Goal: Answer question/provide support: Share knowledge or assist other users

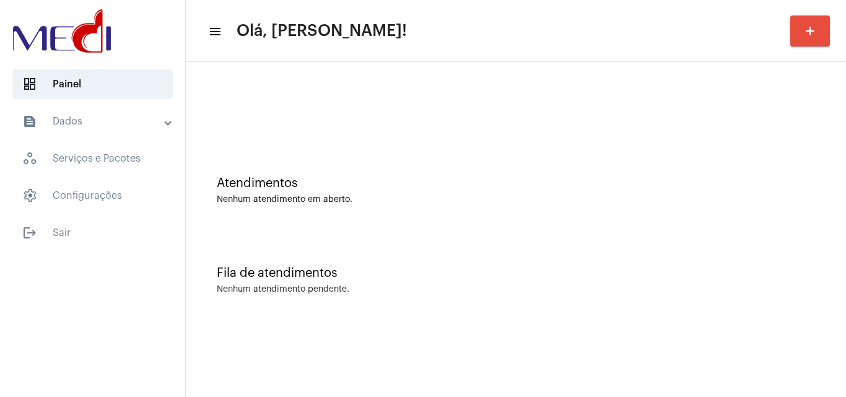
click at [519, 375] on mat-sidenav-content "menu Olá, Karen! add Atendimentos Nenhum atendimento em aberto. Fila de atendim…" at bounding box center [516, 198] width 660 height 397
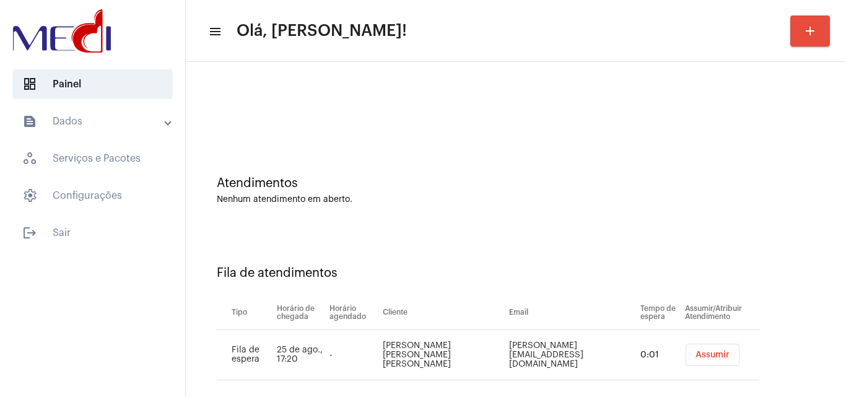
click at [716, 361] on button "Assumir" at bounding box center [713, 355] width 54 height 22
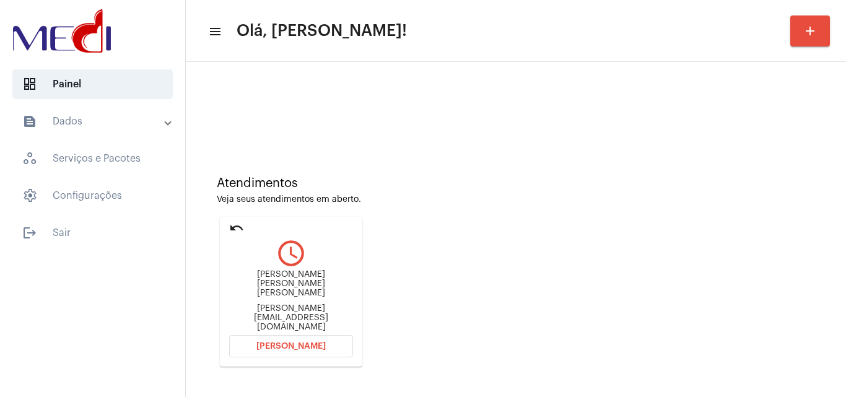
click at [333, 315] on div "gabriel@pipecontenthouse.com.br" at bounding box center [291, 318] width 124 height 28
copy mat-card-content "gabriel@pipecontenthouse.com.br Abrir Chamada"
click at [302, 346] on button "Abrir Chamada" at bounding box center [291, 346] width 124 height 22
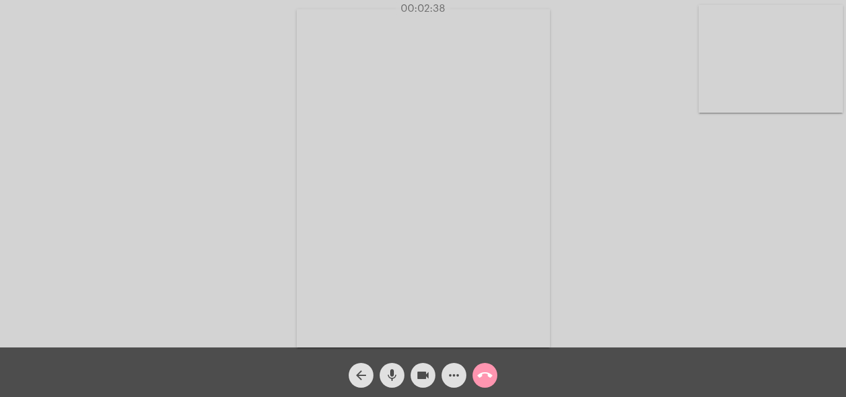
click at [488, 378] on mat-icon "call_end" at bounding box center [485, 375] width 15 height 15
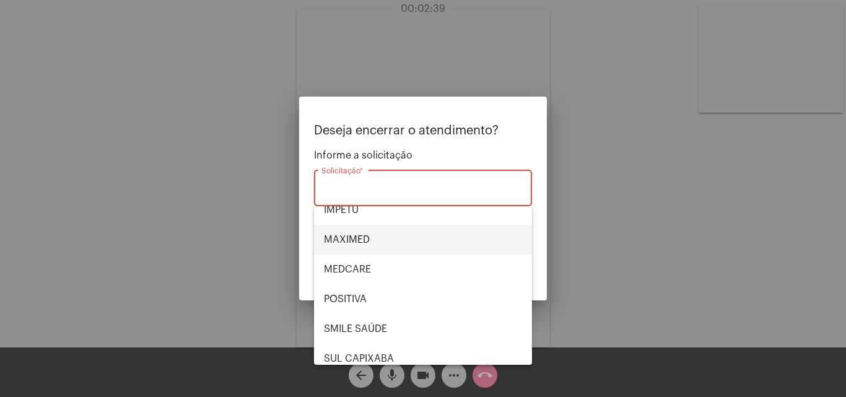
scroll to position [139, 0]
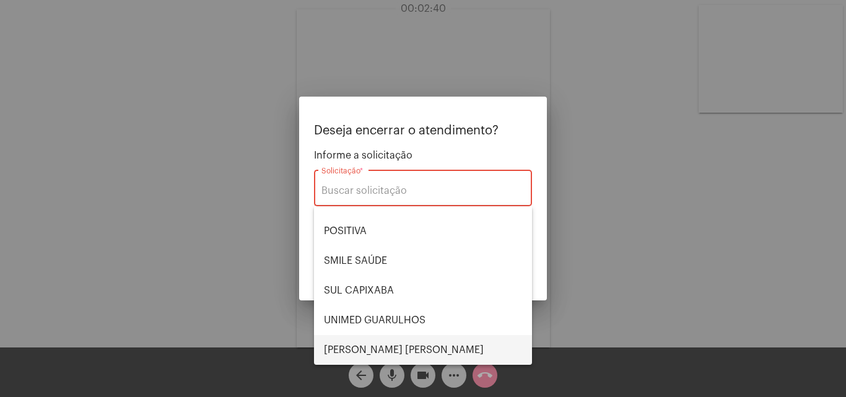
click at [361, 343] on span "VERA CRUZ" at bounding box center [423, 350] width 198 height 30
type input "VERA CRUZ"
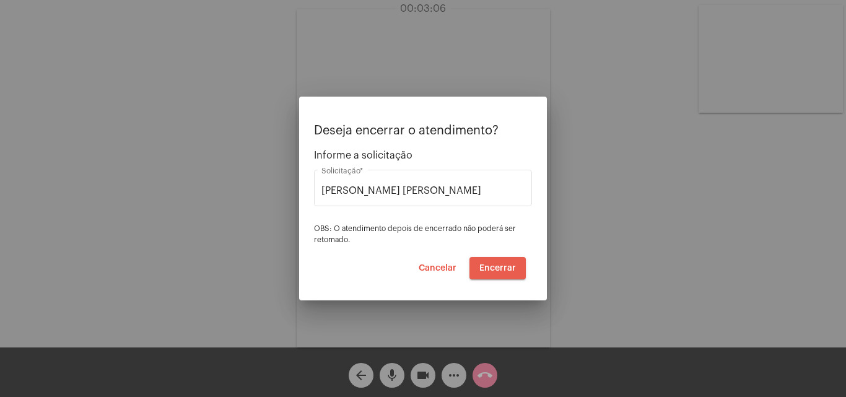
click at [502, 265] on span "Encerrar" at bounding box center [498, 268] width 37 height 9
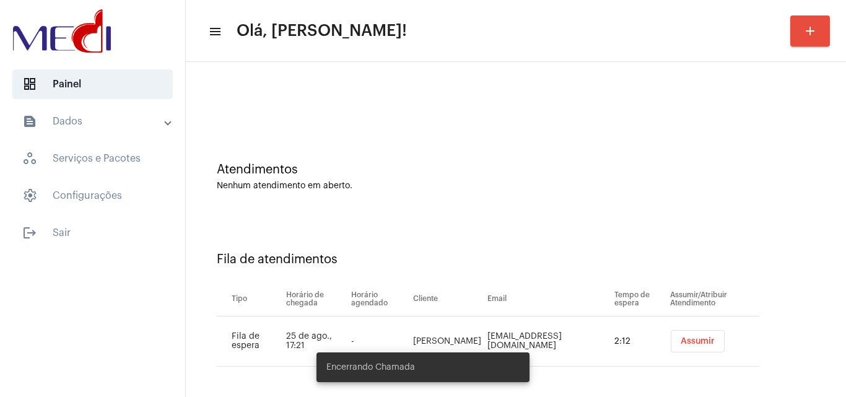
scroll to position [17, 0]
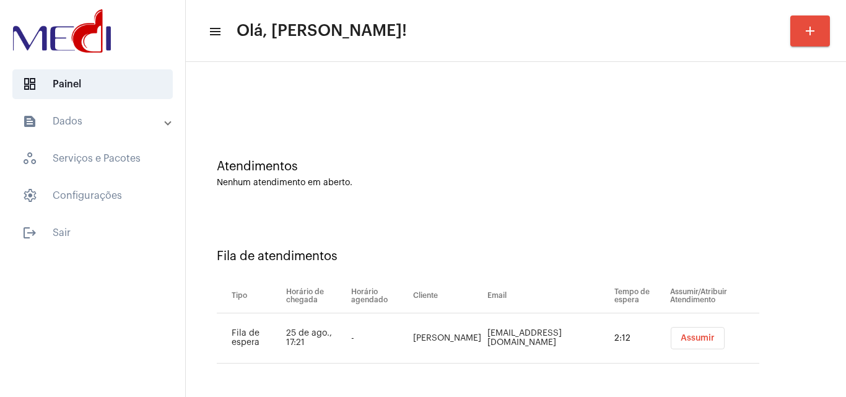
click at [682, 344] on button "Assumir" at bounding box center [698, 338] width 54 height 22
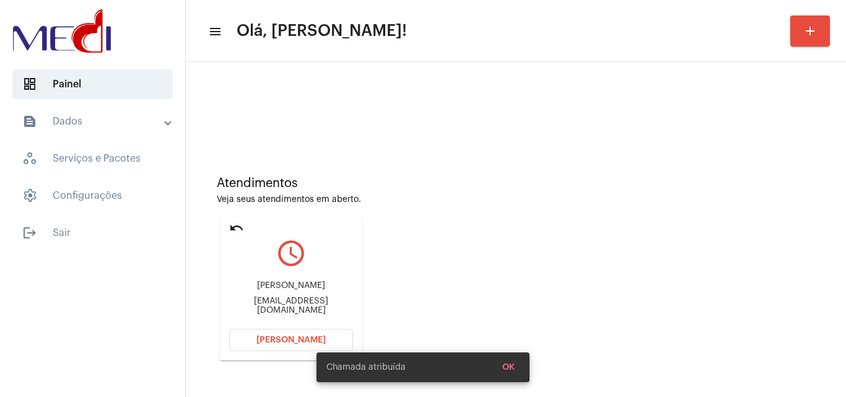
click at [301, 306] on div "feempresa04@gmail.com" at bounding box center [291, 306] width 124 height 19
copy mat-card-content "feempresa04@gmail.com Abrir Chamada"
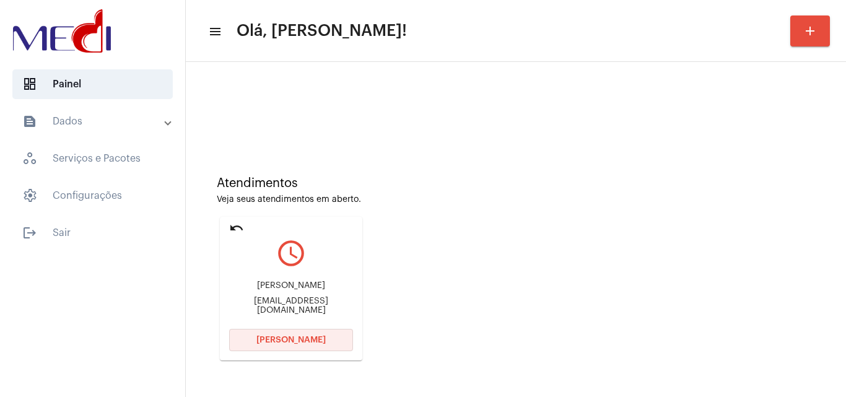
click at [312, 342] on span "Abrir Chamada" at bounding box center [290, 340] width 69 height 9
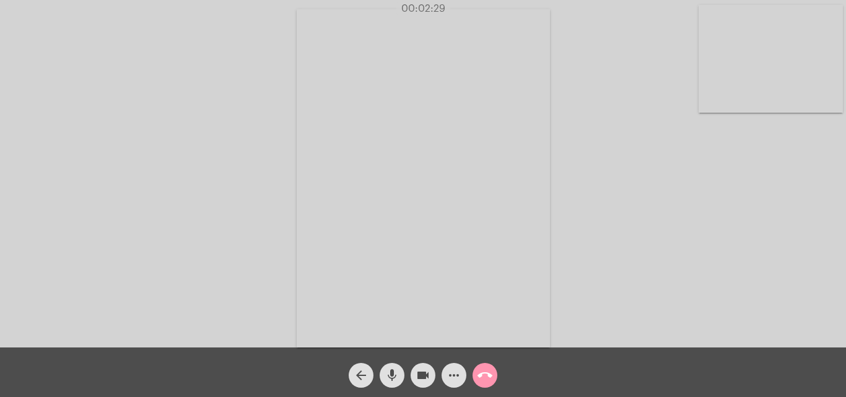
click at [488, 377] on mat-icon "call_end" at bounding box center [485, 375] width 15 height 15
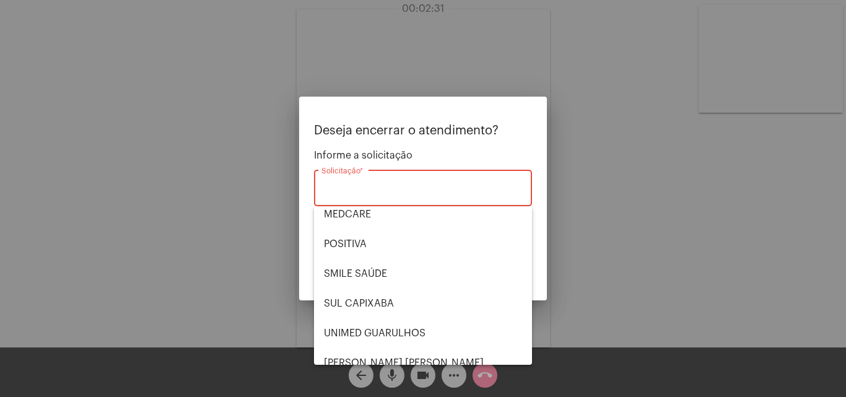
scroll to position [139, 0]
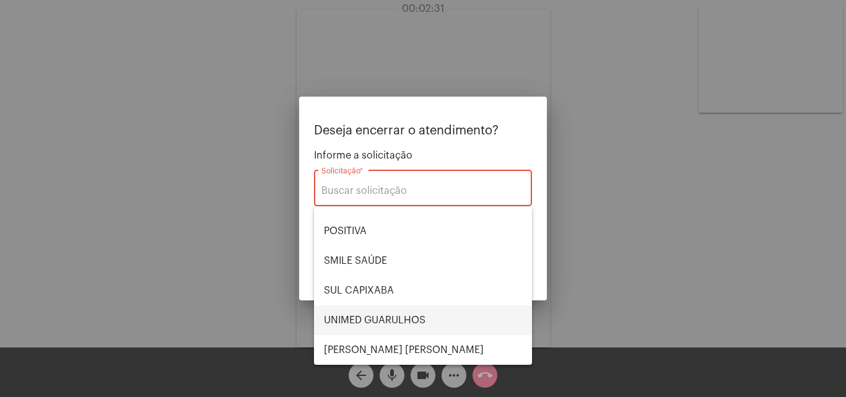
click at [383, 313] on span "UNIMED GUARULHOS" at bounding box center [423, 320] width 198 height 30
type input "UNIMED GUARULHOS"
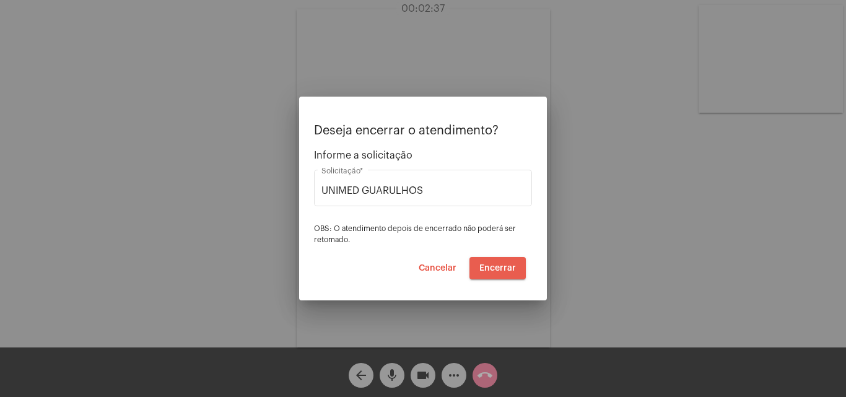
click at [503, 267] on span "Encerrar" at bounding box center [498, 268] width 37 height 9
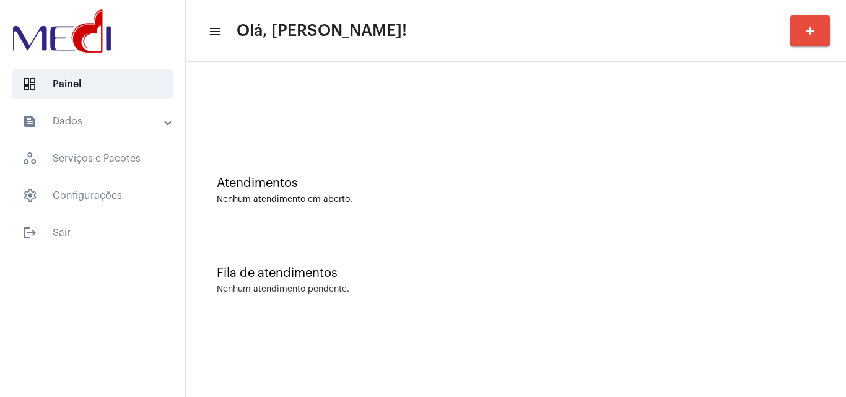
click at [624, 180] on div "Atendimentos" at bounding box center [516, 184] width 598 height 14
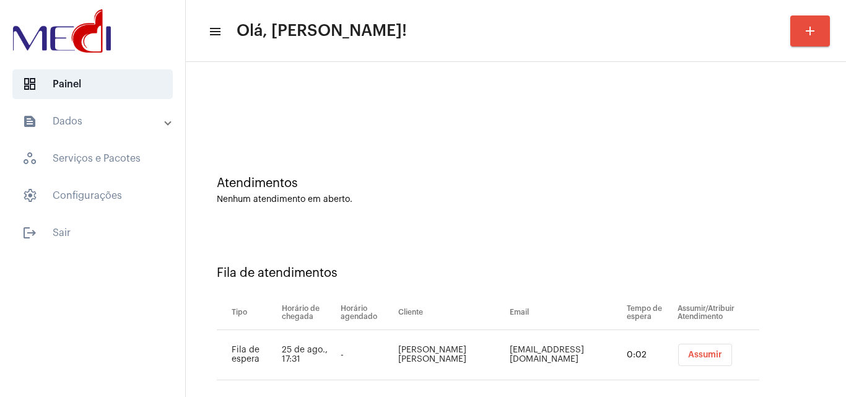
click at [681, 359] on button "Assumir" at bounding box center [705, 355] width 54 height 22
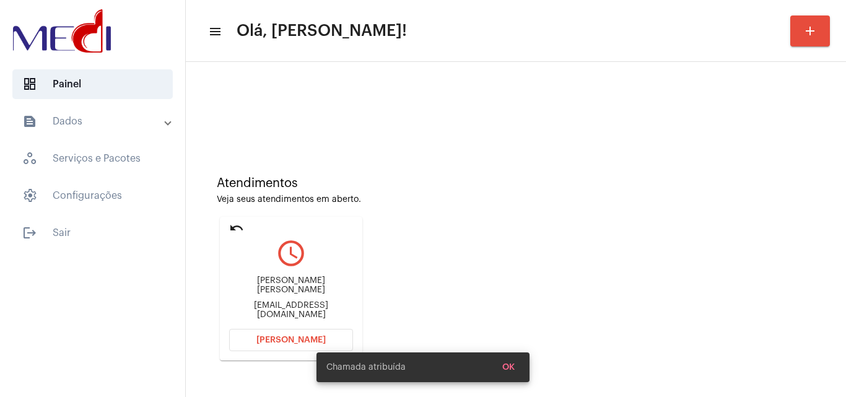
click at [317, 302] on div "Luizsoares87@hotmail.com" at bounding box center [291, 310] width 124 height 19
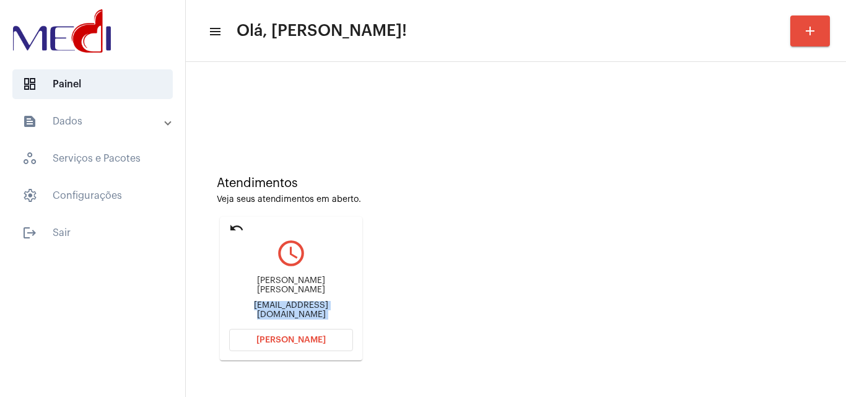
click at [317, 302] on div "Luizsoares87@hotmail.com" at bounding box center [291, 310] width 124 height 19
copy mat-card-content "Luizsoares87@hotmail.com Abrir Chamada"
click at [271, 343] on span "Abrir Chamada" at bounding box center [290, 340] width 69 height 9
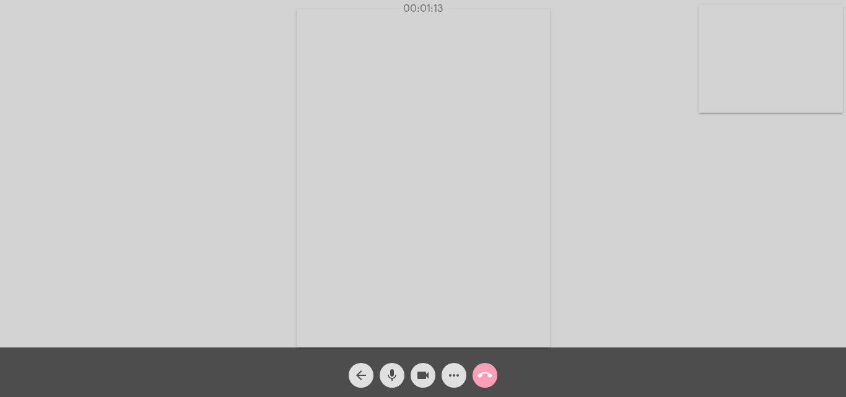
click at [486, 373] on mat-icon "call_end" at bounding box center [485, 375] width 15 height 15
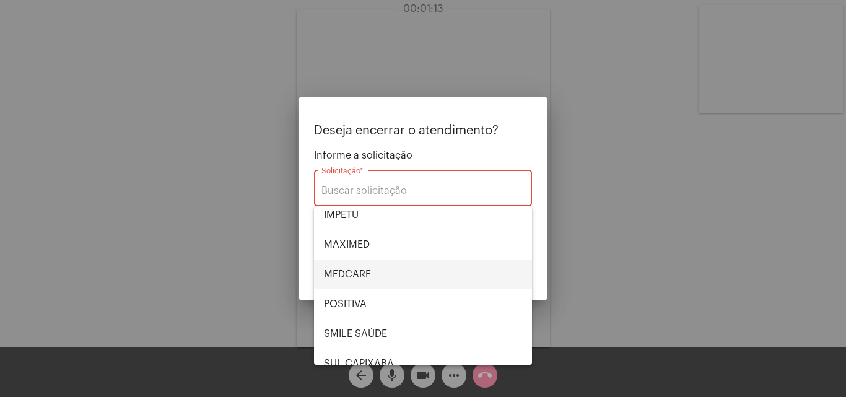
scroll to position [139, 0]
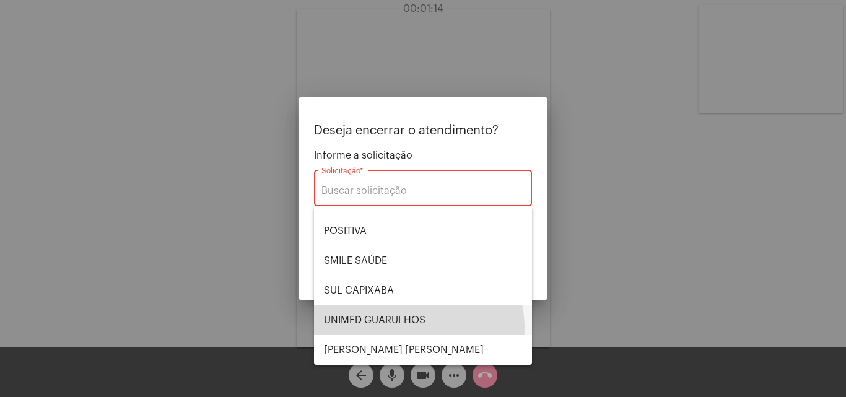
click at [400, 328] on span "UNIMED GUARULHOS" at bounding box center [423, 320] width 198 height 30
type input "UNIMED GUARULHOS"
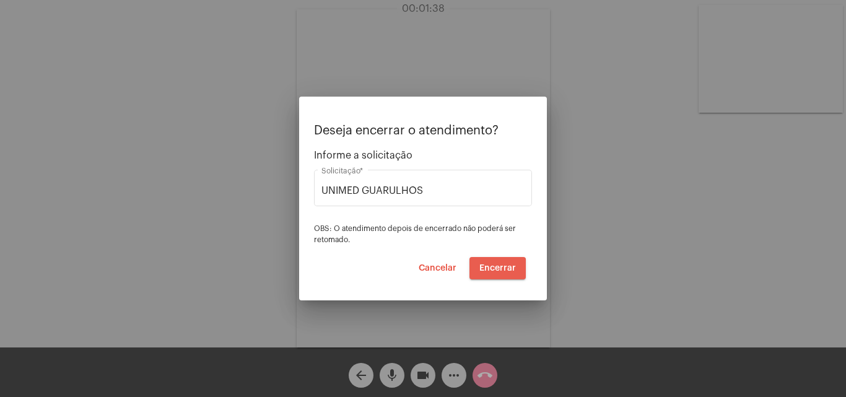
click at [494, 270] on span "Encerrar" at bounding box center [498, 268] width 37 height 9
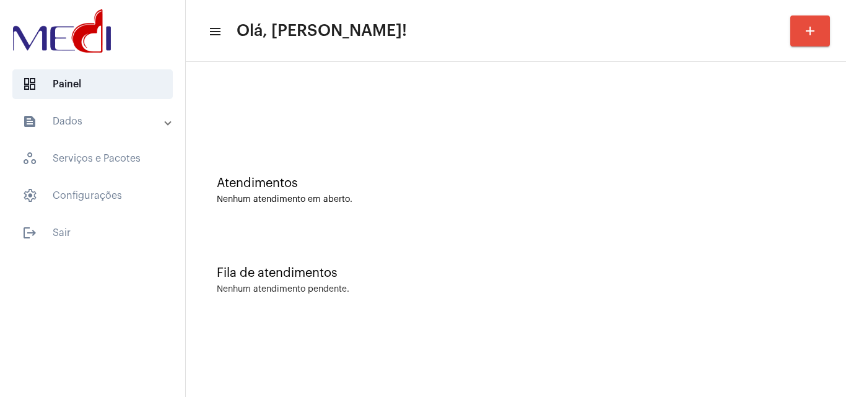
click at [397, 170] on div "Atendimentos Nenhum atendimento em aberto." at bounding box center [516, 184] width 648 height 90
click at [738, 260] on div "Fila de atendimentos Nenhum atendimento pendente." at bounding box center [516, 274] width 648 height 90
click at [503, 364] on mat-sidenav-content "menu Olá, Karen! add Atendimentos Nenhum atendimento em aberto. Fila de atendim…" at bounding box center [516, 198] width 660 height 397
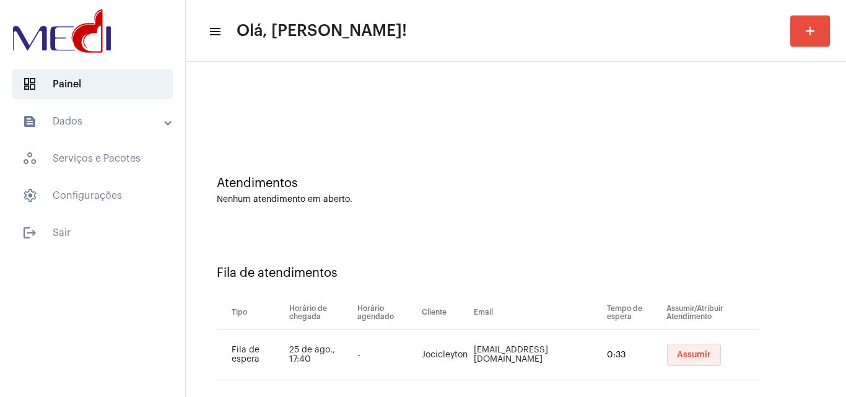
click at [677, 356] on span "Assumir" at bounding box center [694, 355] width 34 height 9
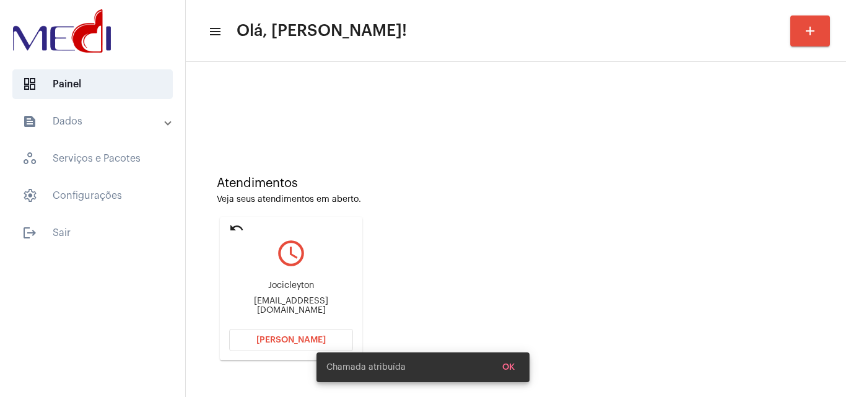
click at [332, 306] on div "jocicleyton83@gmail.com" at bounding box center [291, 306] width 124 height 19
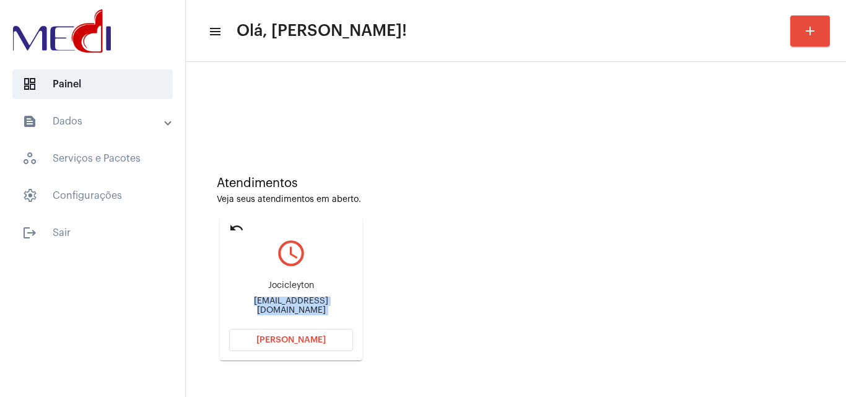
copy mat-card-content "jocicleyton83@gmail.com Abrir Chamada"
click at [311, 347] on button "Abrir Chamada" at bounding box center [291, 340] width 124 height 22
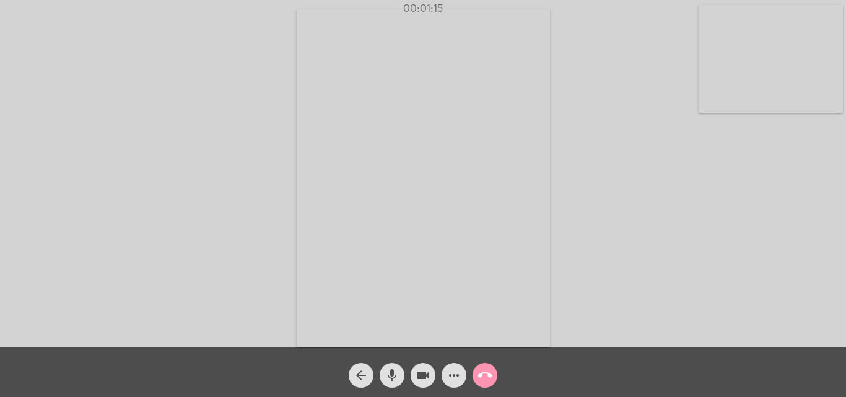
click at [489, 372] on mat-icon "call_end" at bounding box center [485, 375] width 15 height 15
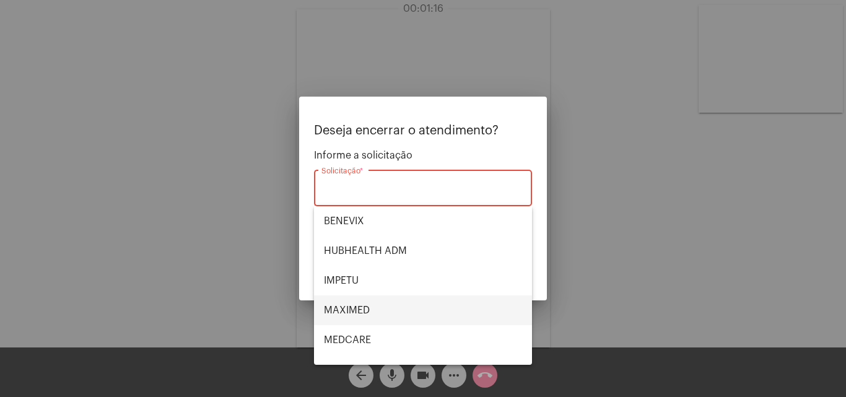
scroll to position [139, 0]
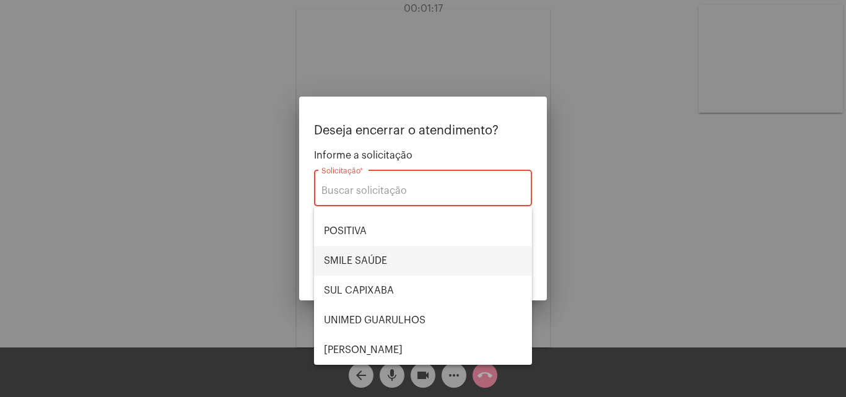
click at [377, 258] on span "SMILE SAÚDE" at bounding box center [423, 261] width 198 height 30
type input "SMILE SAÚDE"
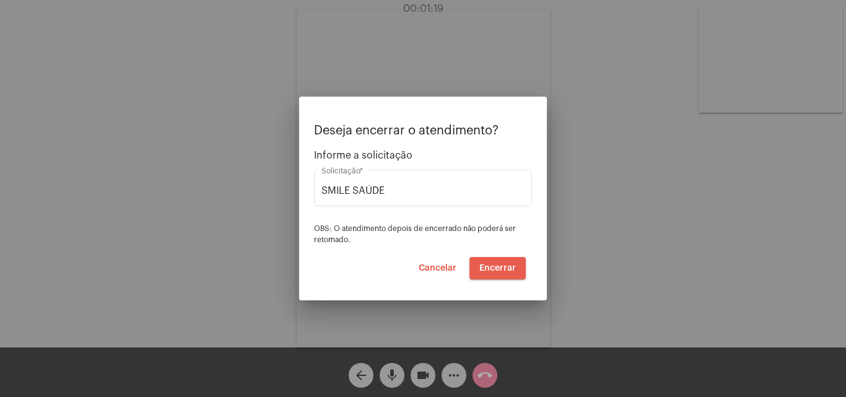
click at [516, 267] on button "Encerrar" at bounding box center [498, 268] width 56 height 22
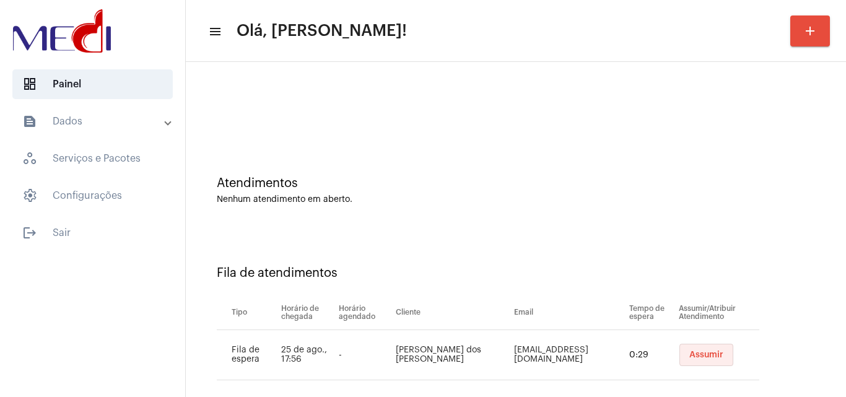
click at [693, 353] on span "Assumir" at bounding box center [707, 355] width 34 height 9
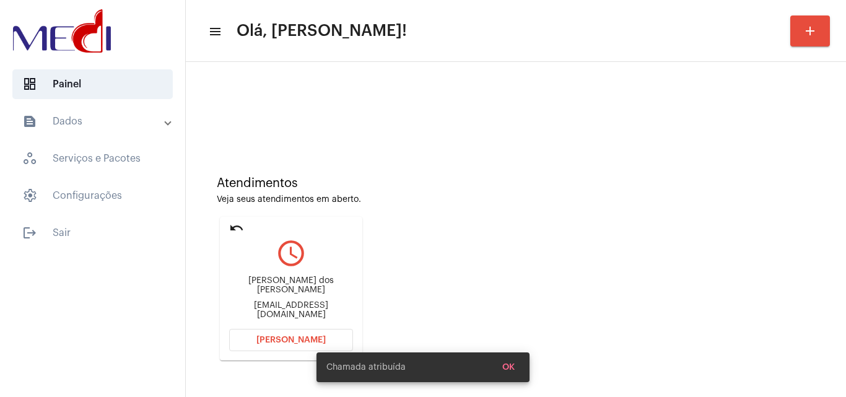
click at [312, 310] on div "Souzavaldeir0904@gmail.com" at bounding box center [291, 310] width 124 height 19
copy mat-card-content "Souzavaldeir0904@gmail.com Abrir Chamada"
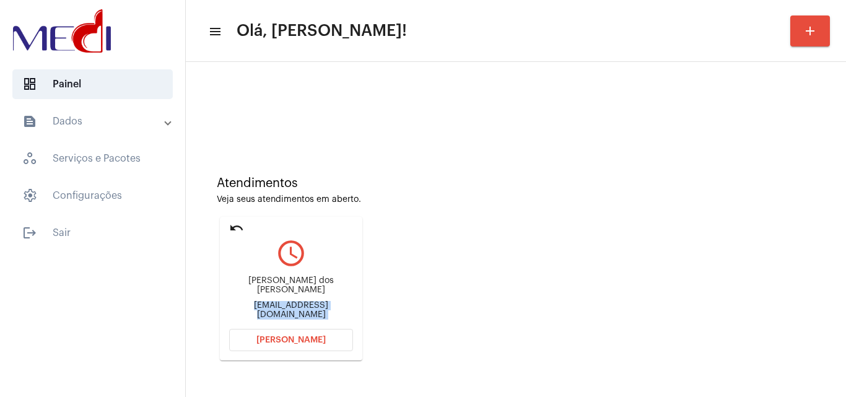
click at [302, 335] on button "Abrir Chamada" at bounding box center [291, 340] width 124 height 22
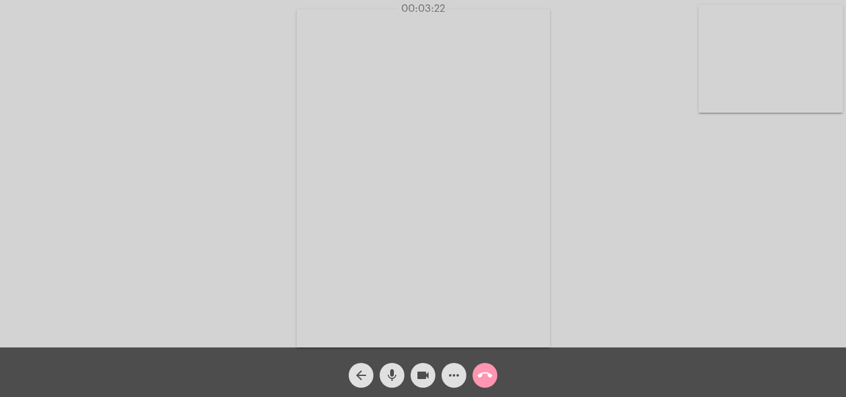
click at [497, 381] on div "call_end" at bounding box center [485, 372] width 31 height 31
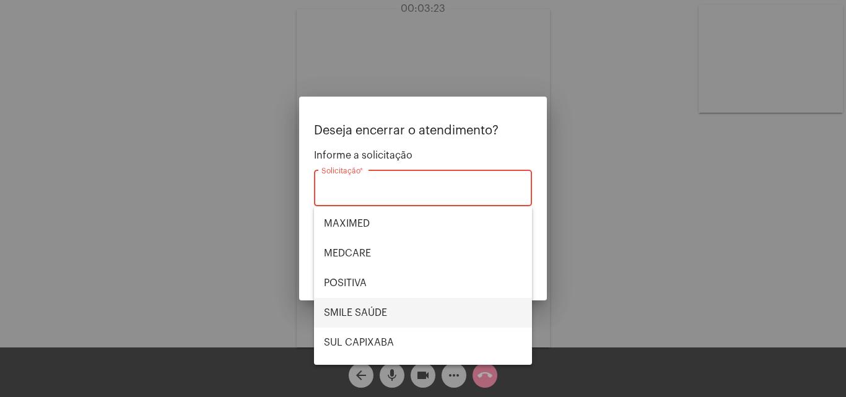
scroll to position [139, 0]
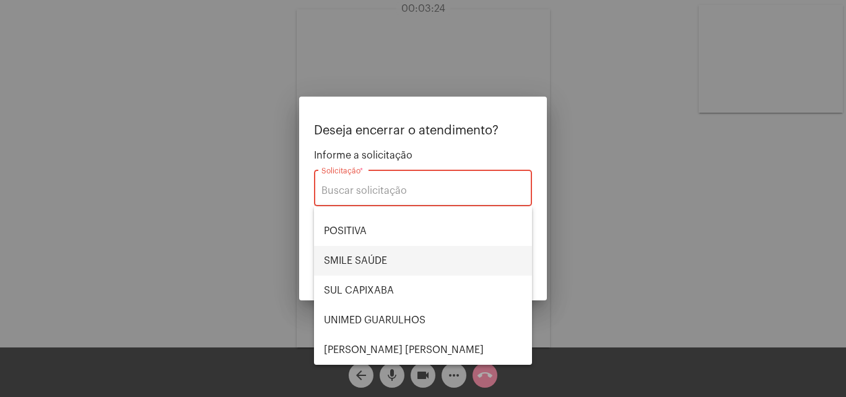
click at [376, 257] on span "SMILE SAÚDE" at bounding box center [423, 261] width 198 height 30
type input "SMILE SAÚDE"
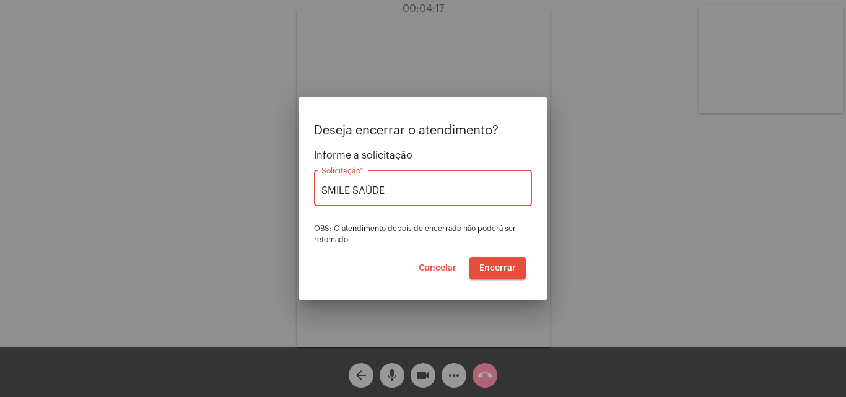
click at [499, 266] on span "Encerrar" at bounding box center [498, 268] width 37 height 9
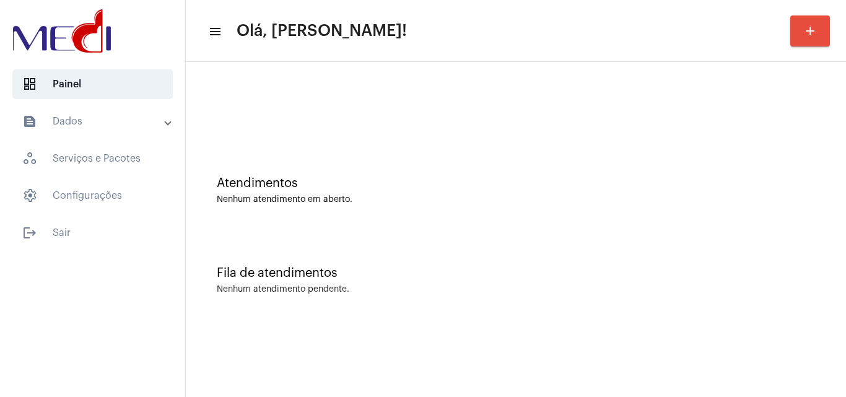
click at [825, 285] on div "Fila de atendimentos Nenhum atendimento pendente." at bounding box center [516, 274] width 648 height 90
click at [822, 186] on div "Atendimentos Nenhum atendimento em aberto." at bounding box center [516, 184] width 648 height 90
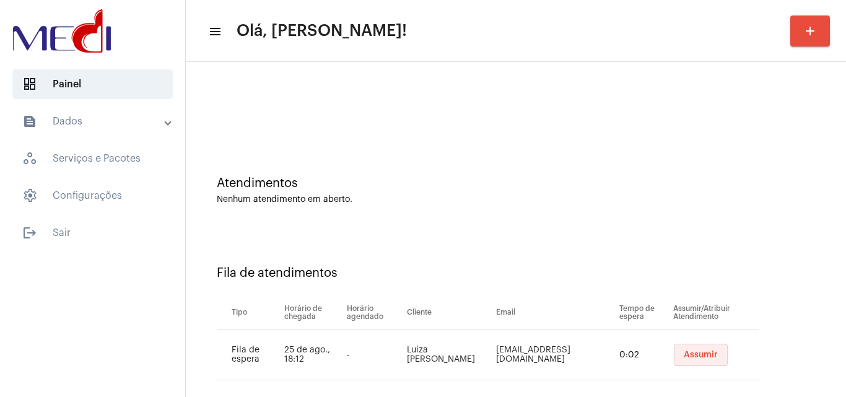
click at [693, 356] on span "Assumir" at bounding box center [701, 355] width 34 height 9
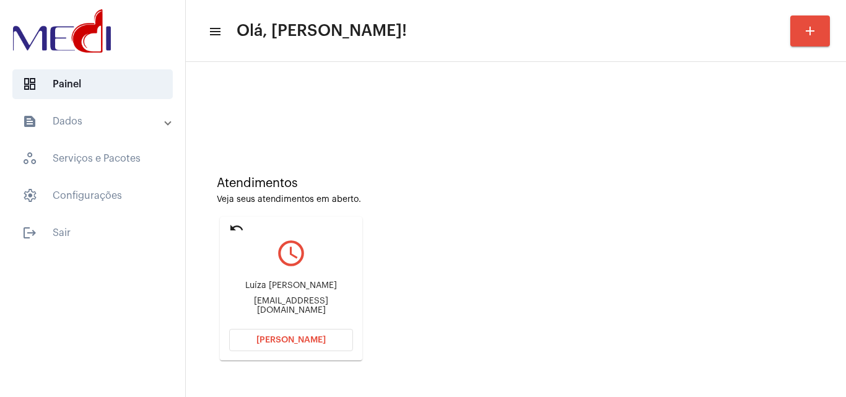
click at [225, 306] on mat-card "undo query_builder Luíza Maria do Nascimento Elias lmariaelias@gmail.com Abrir …" at bounding box center [291, 289] width 142 height 144
click at [262, 307] on div "lmariaelias@gmail.com" at bounding box center [291, 306] width 124 height 19
copy mat-card-content "lmariaelias@gmail.com Abrir Chamada"
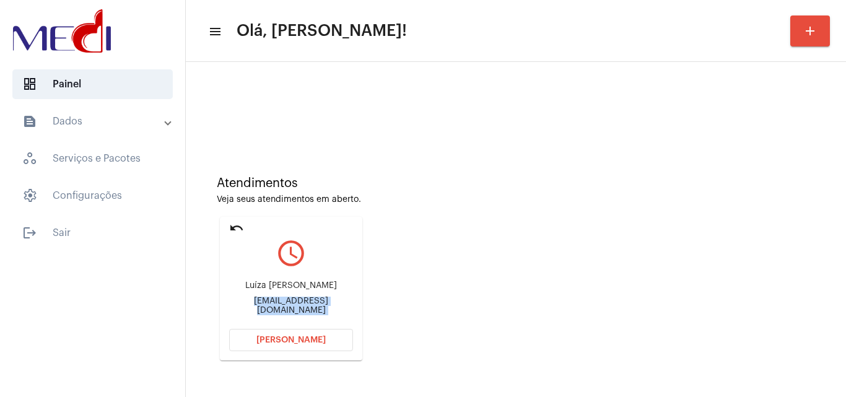
click at [313, 334] on button "Abrir Chamada" at bounding box center [291, 340] width 124 height 22
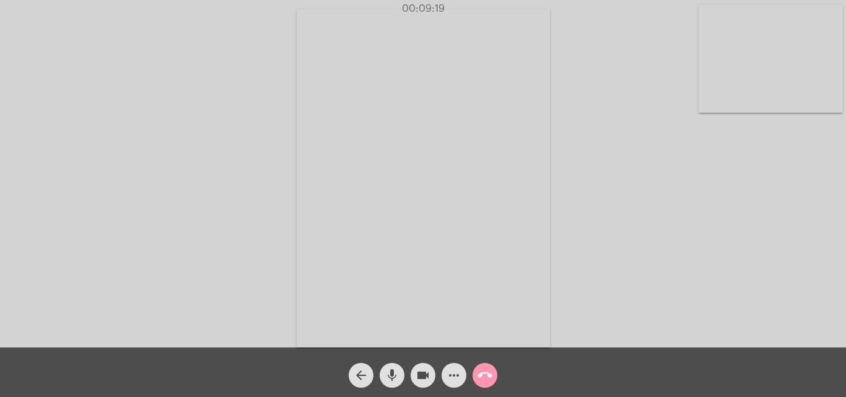
click at [493, 375] on button "call_end" at bounding box center [485, 375] width 25 height 25
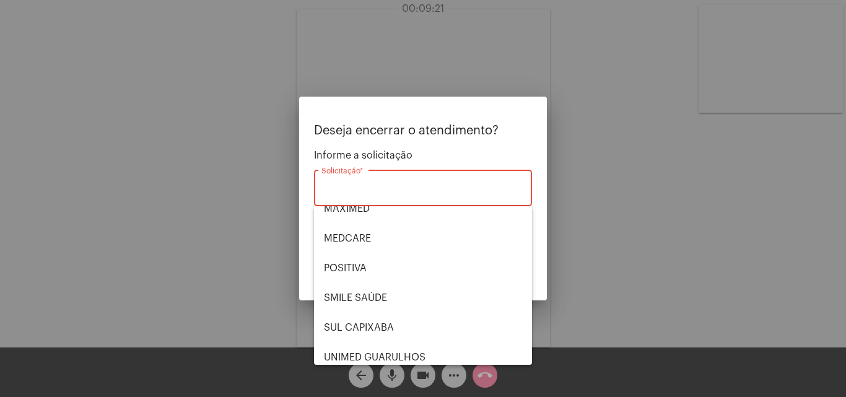
scroll to position [124, 0]
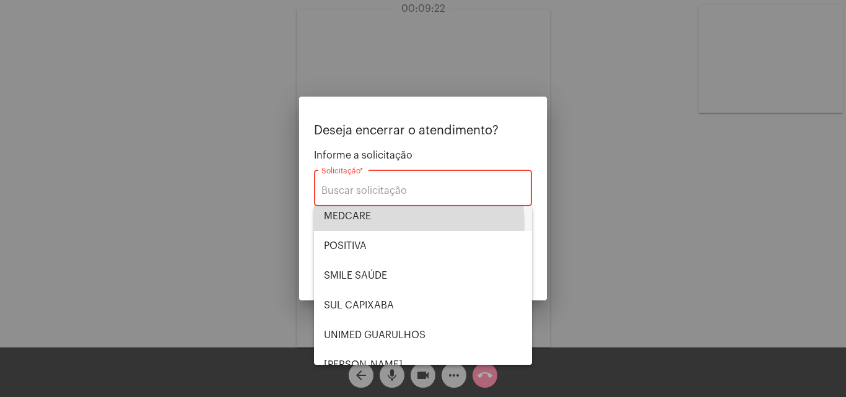
click at [366, 225] on span "MEDCARE" at bounding box center [423, 216] width 198 height 30
type input "MEDCARE"
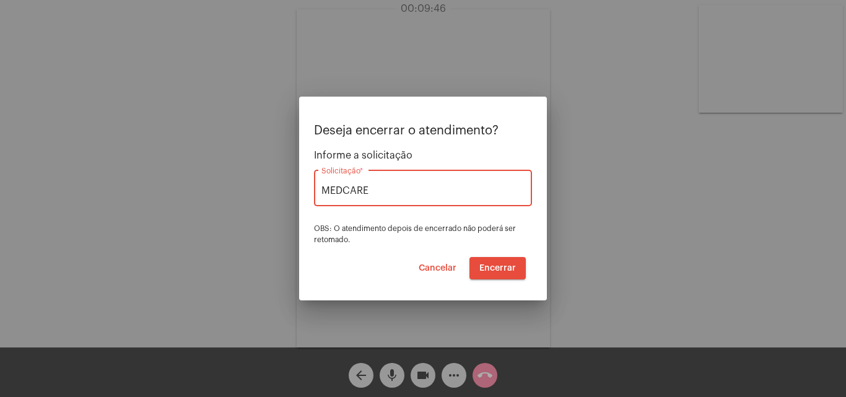
click at [502, 265] on span "Encerrar" at bounding box center [498, 268] width 37 height 9
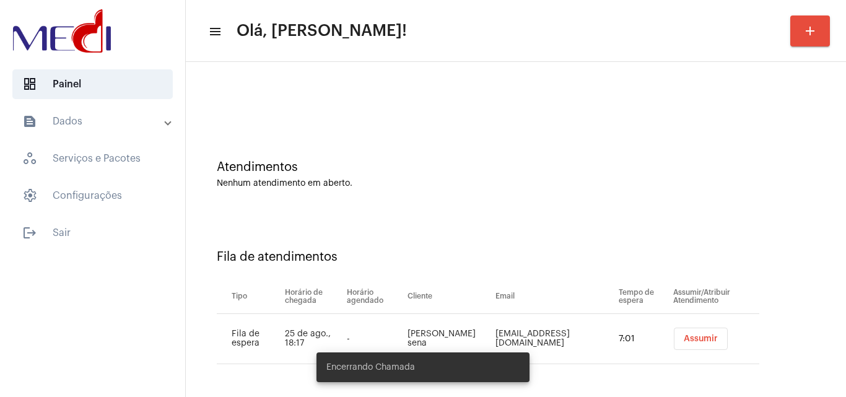
scroll to position [17, 0]
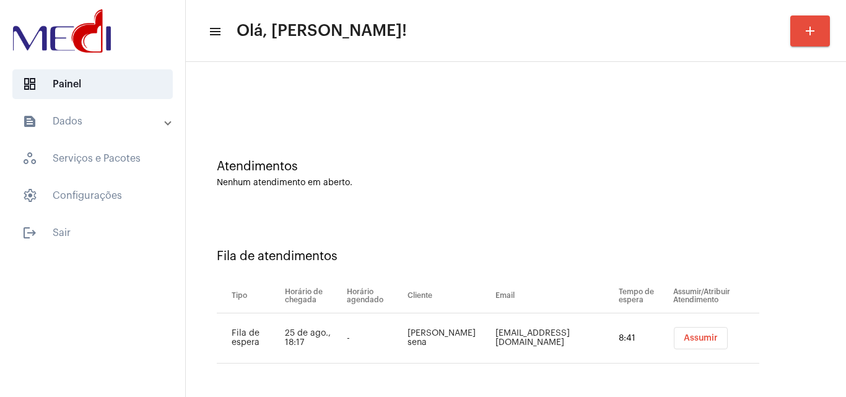
click at [722, 342] on button "Assumir" at bounding box center [701, 338] width 54 height 22
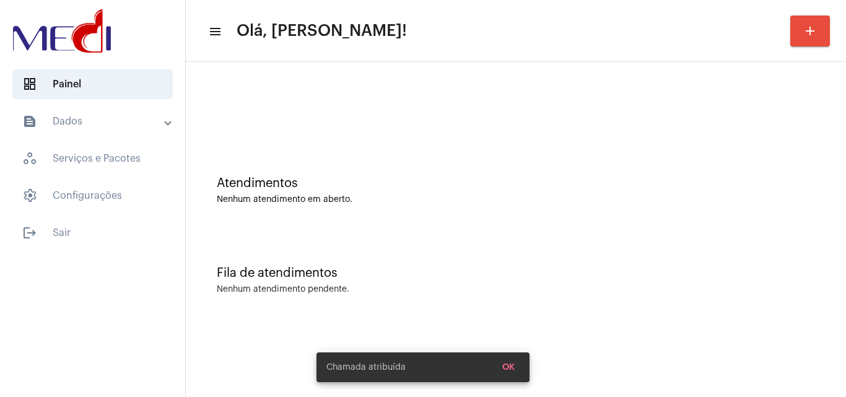
scroll to position [0, 0]
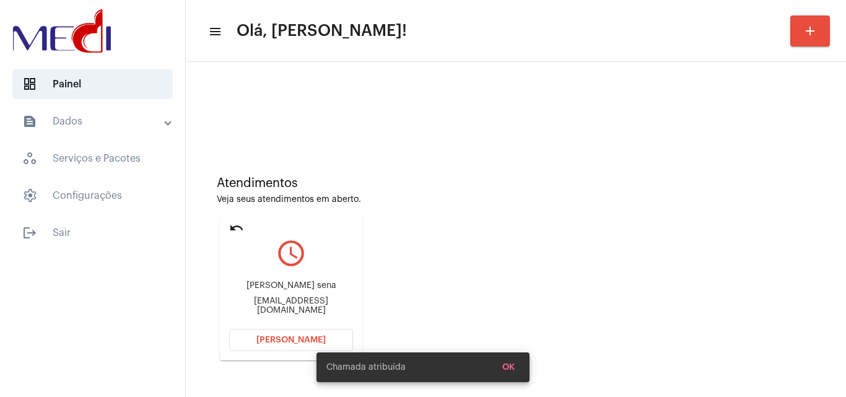
click at [303, 315] on div "henriquemoura8794@gmail.com" at bounding box center [291, 306] width 124 height 19
copy mat-card-content "henriquemoura8794@gmail.com Abrir Chamada"
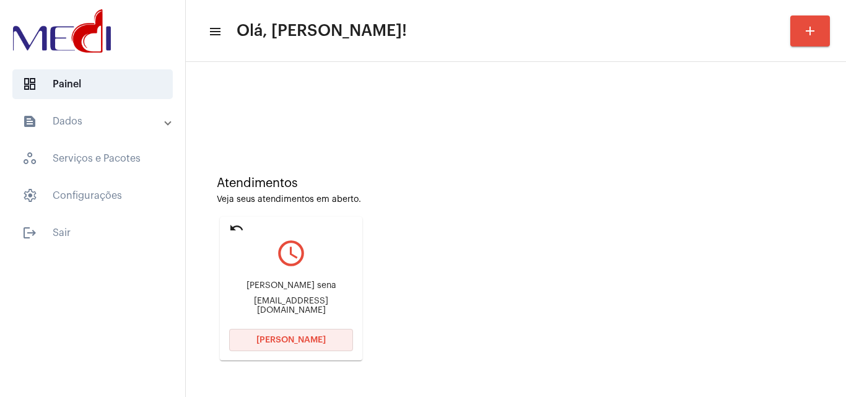
click at [305, 342] on span "Abrir Chamada" at bounding box center [290, 340] width 69 height 9
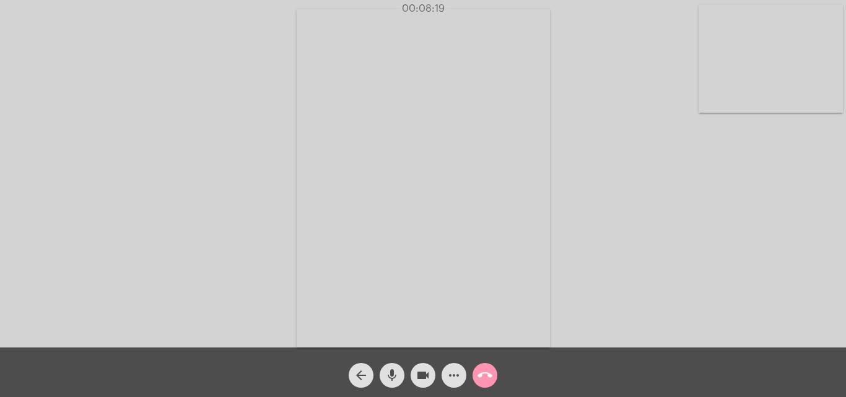
click at [489, 375] on mat-icon "call_end" at bounding box center [485, 375] width 15 height 15
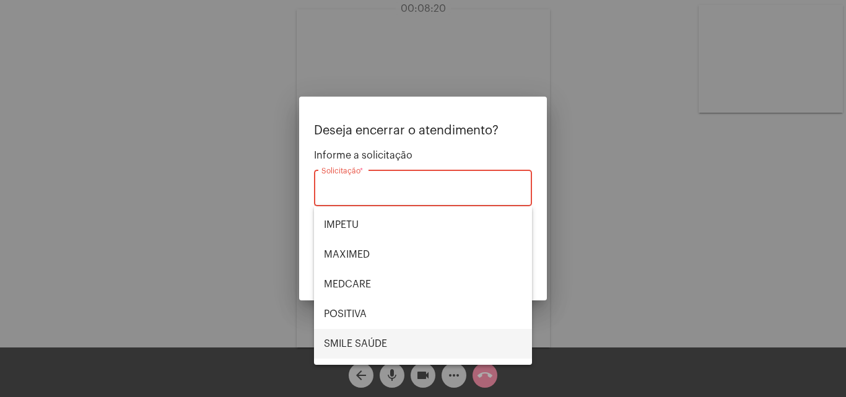
scroll to position [139, 0]
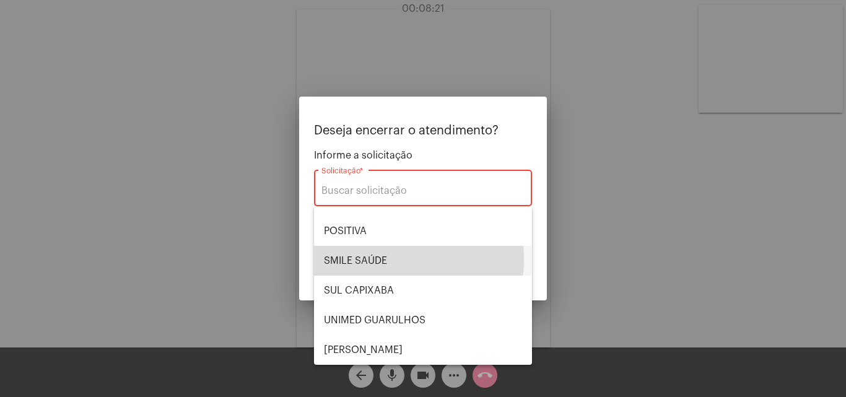
click at [359, 258] on span "SMILE SAÚDE" at bounding box center [423, 261] width 198 height 30
type input "SMILE SAÚDE"
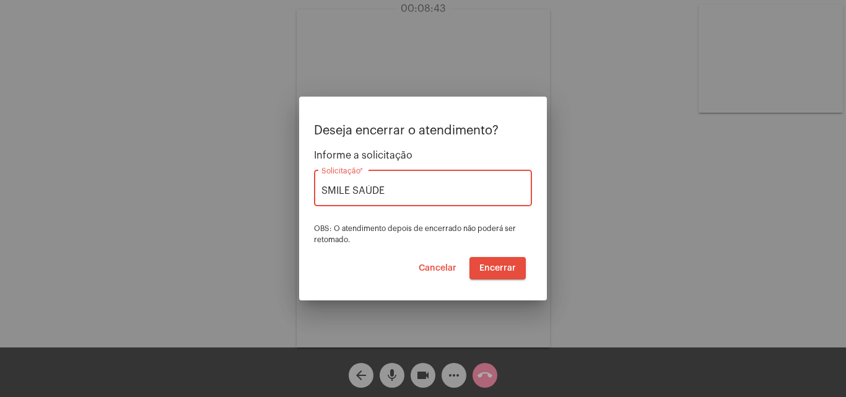
click at [429, 268] on span "Cancelar" at bounding box center [438, 268] width 38 height 9
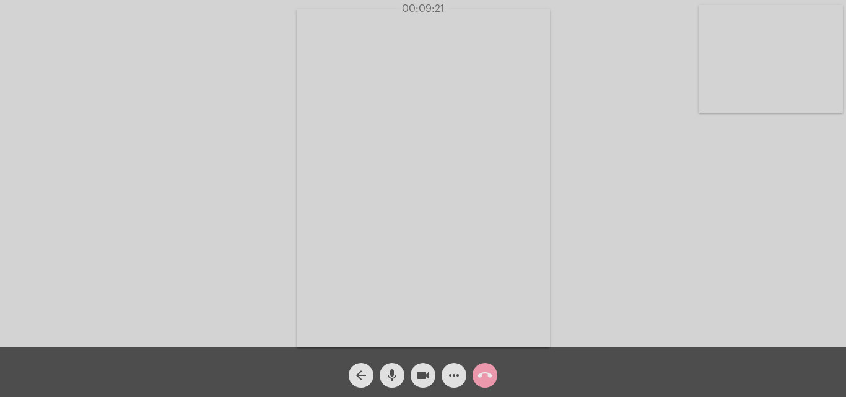
click at [478, 378] on mat-icon "call_end" at bounding box center [485, 375] width 15 height 15
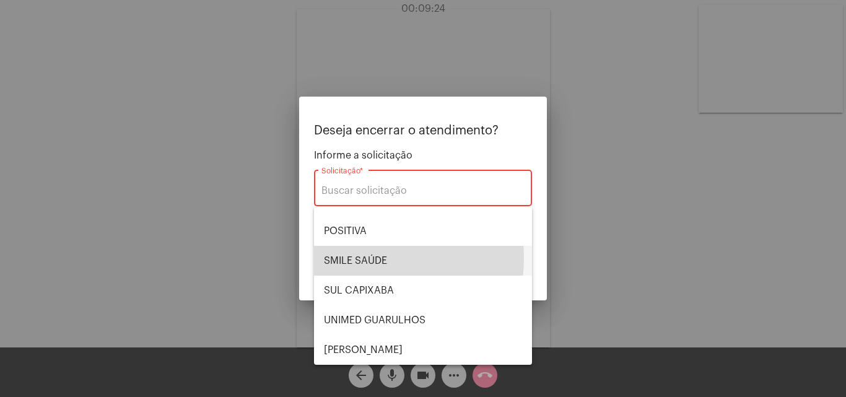
click at [368, 258] on span "SMILE SAÚDE" at bounding box center [423, 261] width 198 height 30
type input "SMILE SAÚDE"
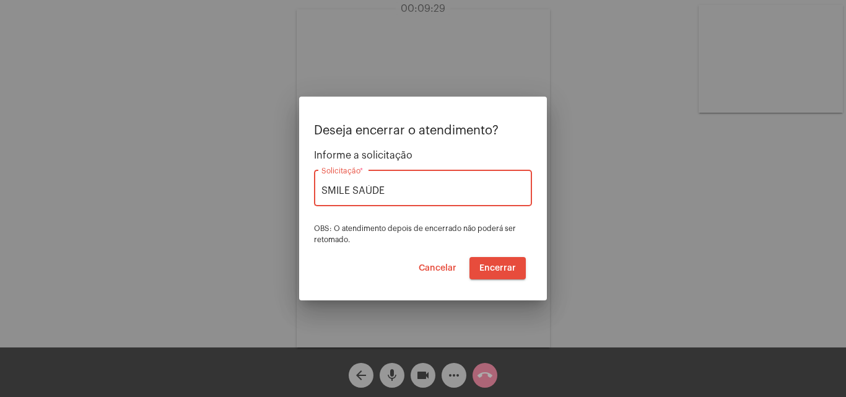
click at [509, 266] on span "Encerrar" at bounding box center [498, 268] width 37 height 9
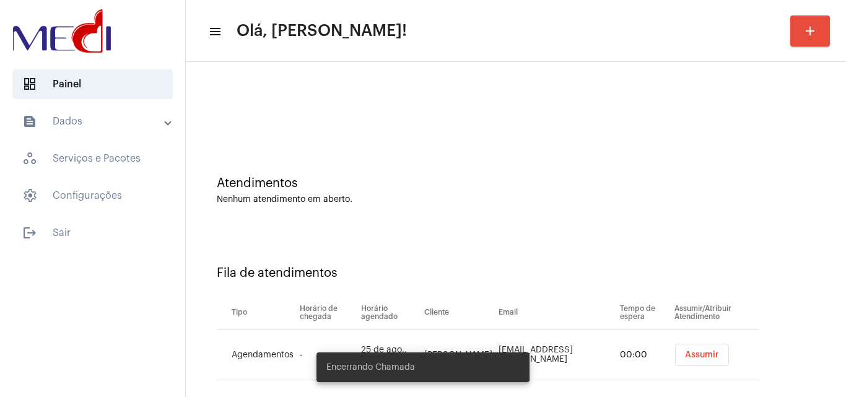
scroll to position [17, 0]
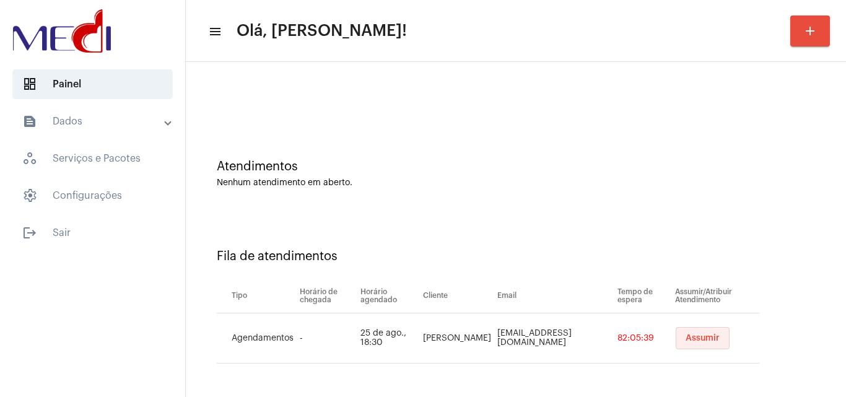
click at [701, 335] on span "Assumir" at bounding box center [703, 338] width 34 height 9
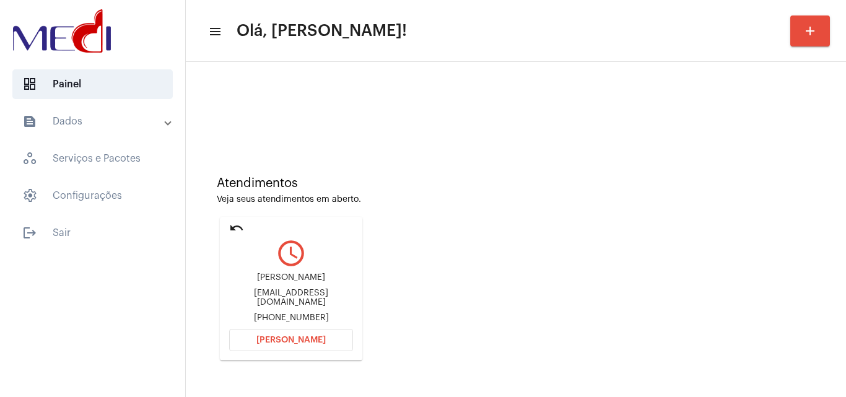
click at [328, 293] on div "lucelendeassis@hotmail.com" at bounding box center [291, 298] width 124 height 19
copy div "lucelendeassis@hotmail.com"
click at [304, 349] on button "Abrir Chamada" at bounding box center [291, 340] width 124 height 22
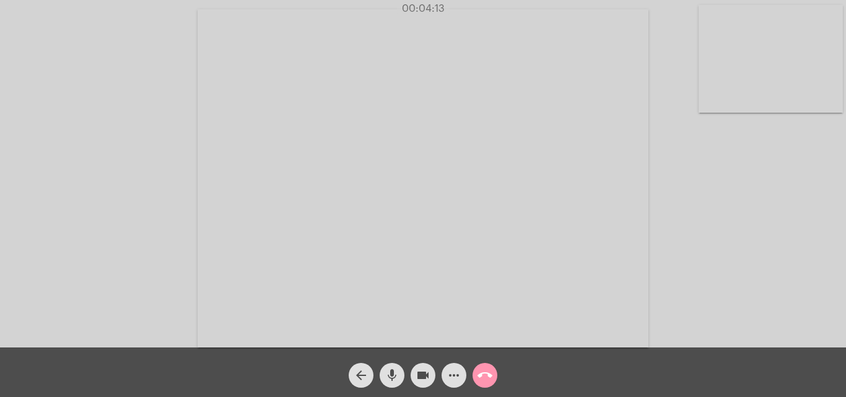
click at [489, 372] on mat-icon "call_end" at bounding box center [485, 375] width 15 height 15
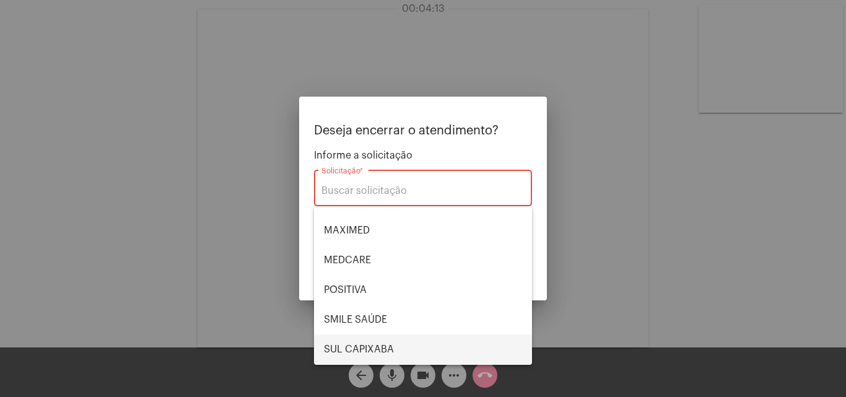
scroll to position [139, 0]
click at [363, 346] on span "VERA CRUZ" at bounding box center [423, 350] width 198 height 30
type input "VERA CRUZ"
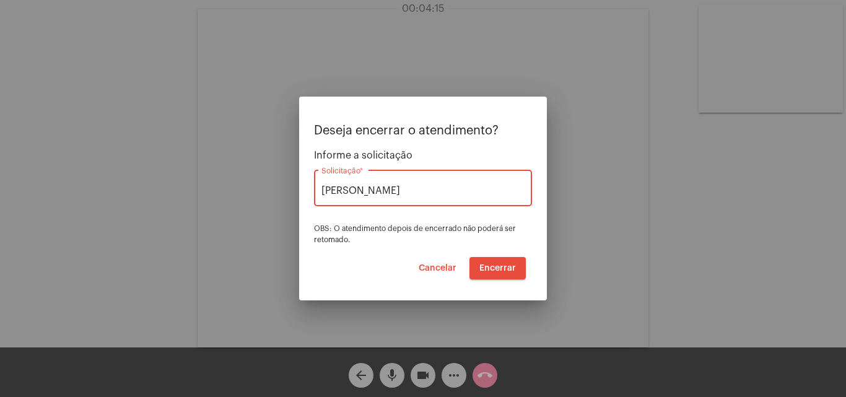
click at [502, 263] on button "Encerrar" at bounding box center [498, 268] width 56 height 22
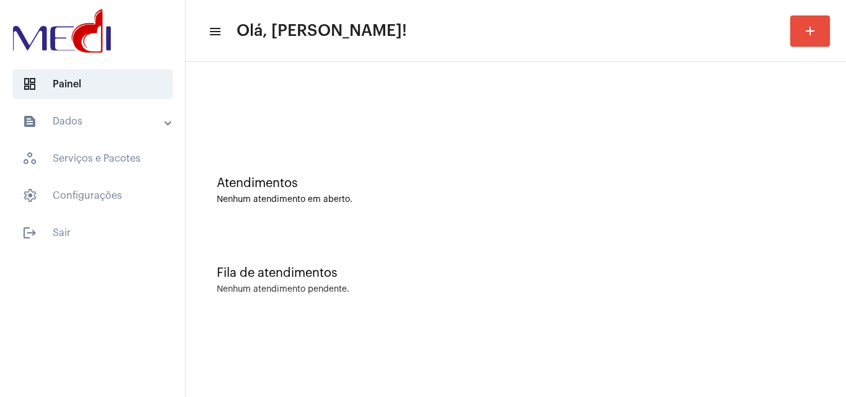
click at [838, 284] on div "Fila de atendimentos Nenhum atendimento pendente." at bounding box center [516, 274] width 648 height 90
click at [478, 243] on div "Fila de atendimentos Nenhum atendimento pendente." at bounding box center [516, 274] width 648 height 90
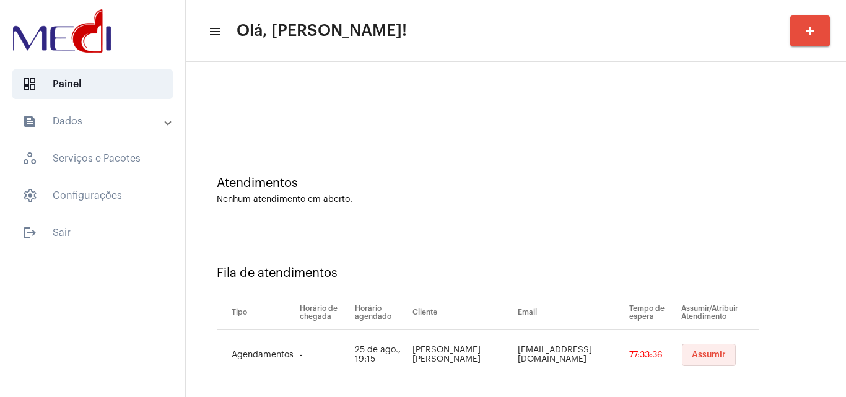
click at [691, 363] on button "Assumir" at bounding box center [709, 355] width 54 height 22
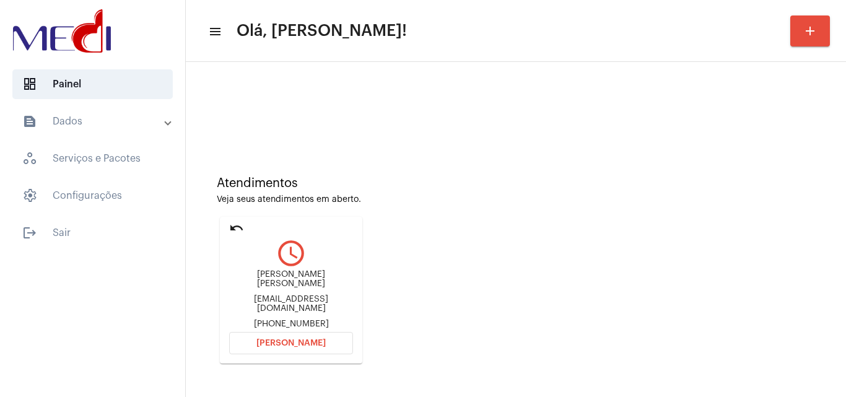
click at [319, 301] on div "Matheusfidelis23@gmail.com" at bounding box center [291, 304] width 124 height 19
click at [320, 301] on div "Matheusfidelis23@gmail.com" at bounding box center [291, 304] width 124 height 19
copy div "Matheusfidelis23@gmail.com"
click at [320, 341] on span "Abrir Chamada" at bounding box center [290, 343] width 69 height 9
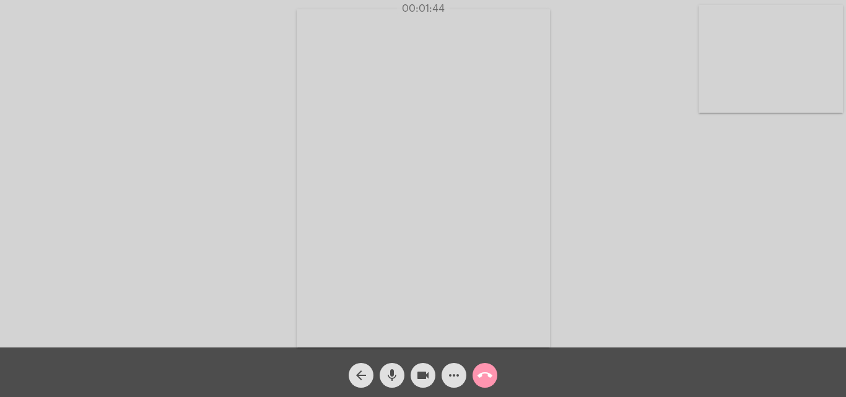
click at [486, 370] on mat-icon "call_end" at bounding box center [485, 375] width 15 height 15
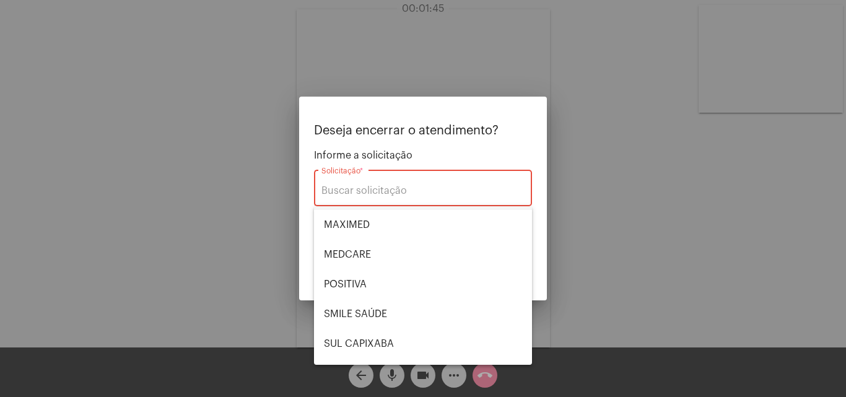
scroll to position [139, 0]
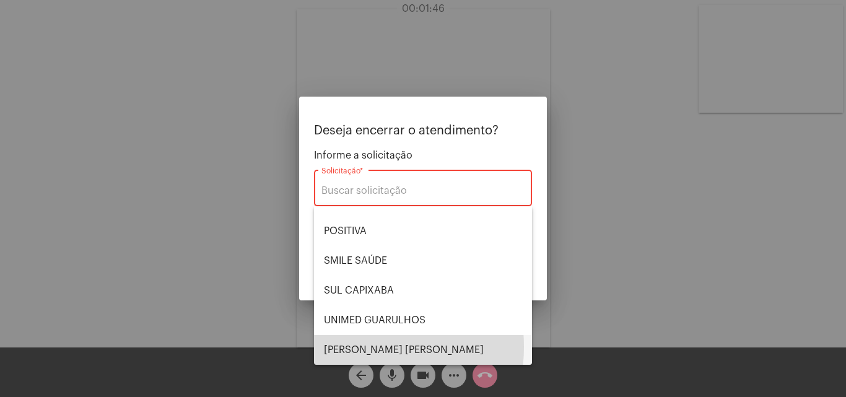
click at [351, 347] on span "VERA CRUZ" at bounding box center [423, 350] width 198 height 30
type input "VERA CRUZ"
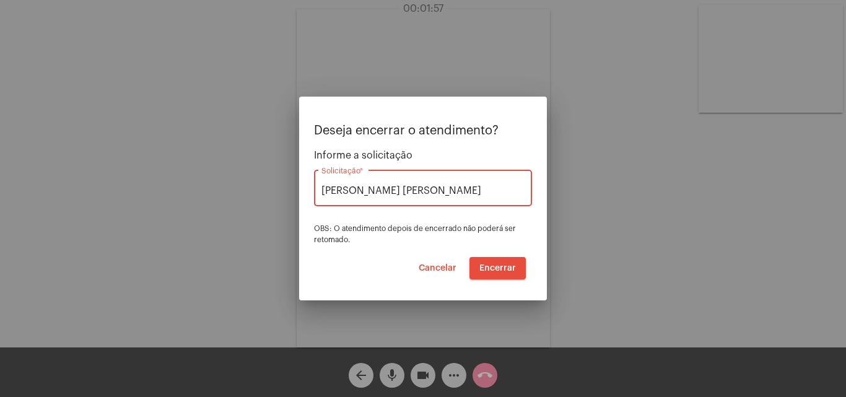
click at [510, 267] on span "Encerrar" at bounding box center [498, 268] width 37 height 9
